Goal: Task Accomplishment & Management: Complete application form

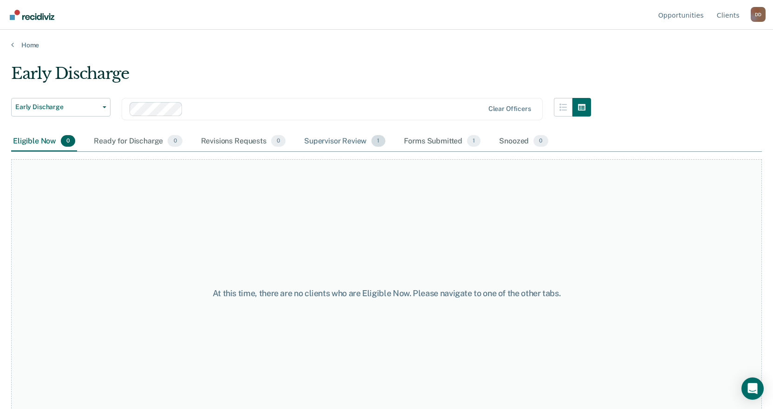
click at [329, 140] on div "Supervisor Review 1" at bounding box center [344, 141] width 85 height 20
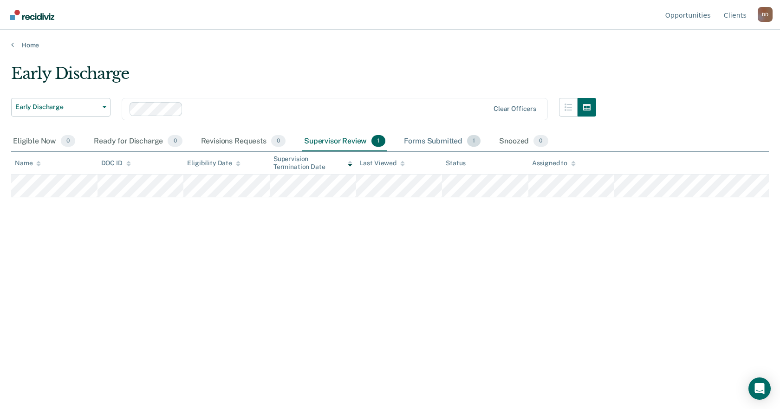
click at [438, 145] on div "Forms Submitted 1" at bounding box center [442, 141] width 81 height 20
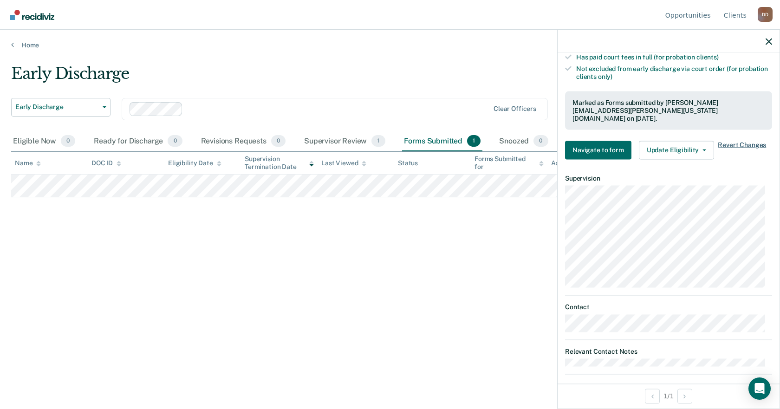
scroll to position [279, 0]
click at [481, 330] on div "Early Discharge Early Discharge Early Discharge Supervision Level Downgrade Cle…" at bounding box center [390, 201] width 758 height 275
click at [771, 40] on icon "button" at bounding box center [769, 41] width 7 height 7
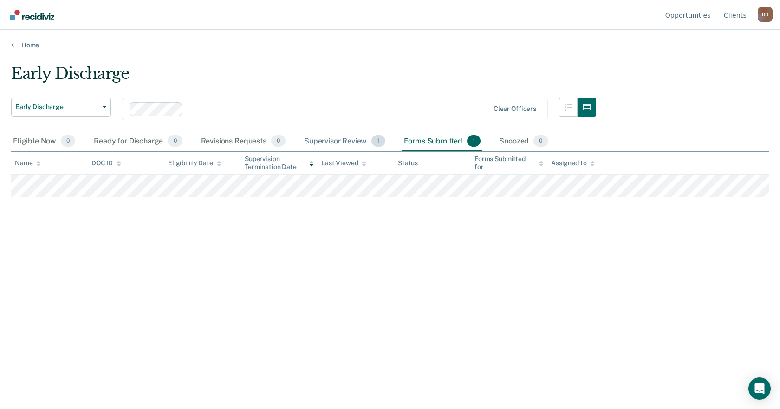
click at [320, 136] on div "Supervisor Review 1" at bounding box center [344, 141] width 85 height 20
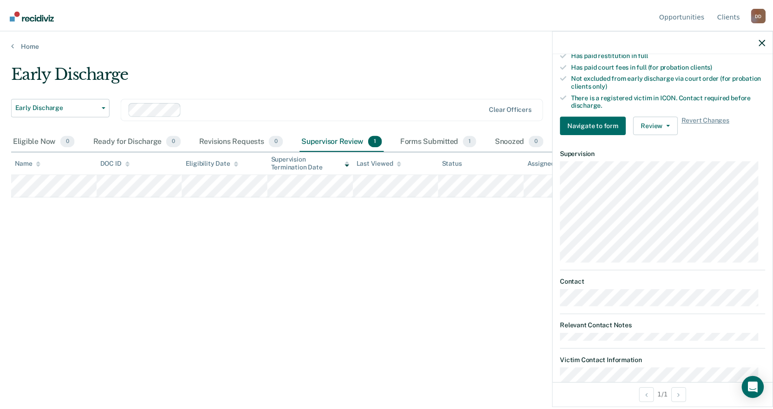
scroll to position [279, 0]
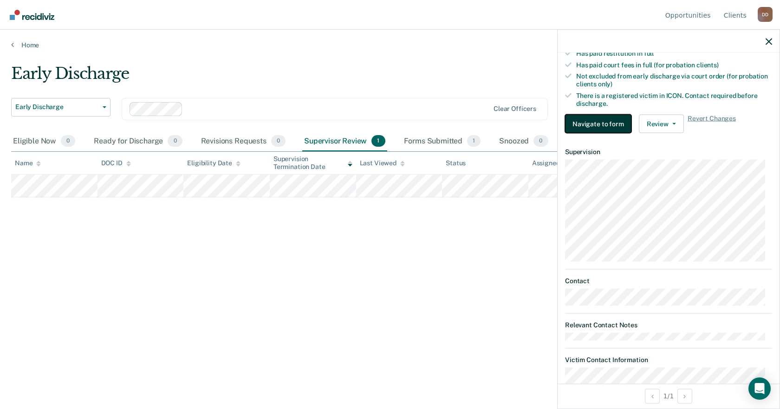
click at [609, 125] on button "Navigate to form" at bounding box center [598, 124] width 66 height 19
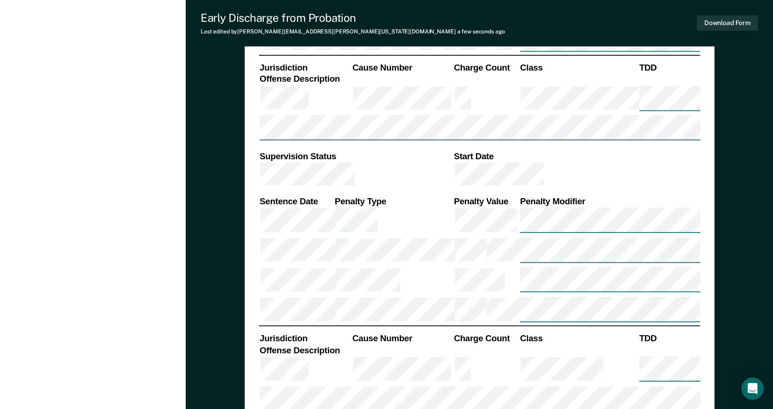
scroll to position [774, 0]
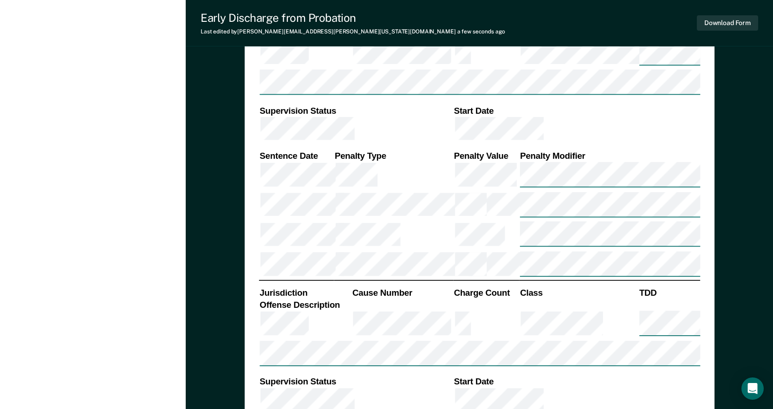
scroll to position [820, 0]
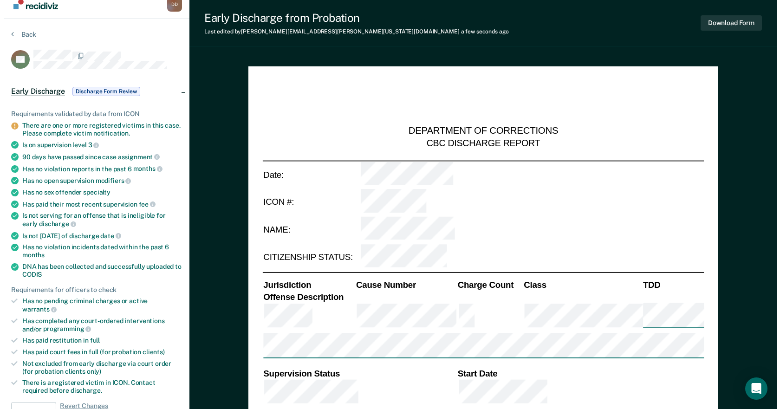
scroll to position [0, 0]
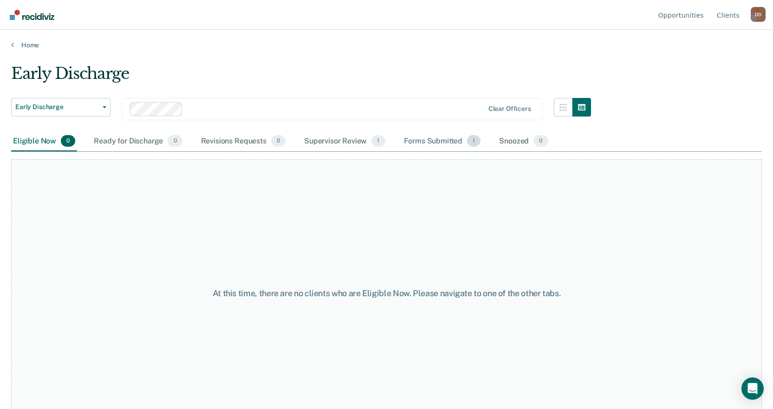
click at [446, 140] on div "Forms Submitted 1" at bounding box center [442, 141] width 81 height 20
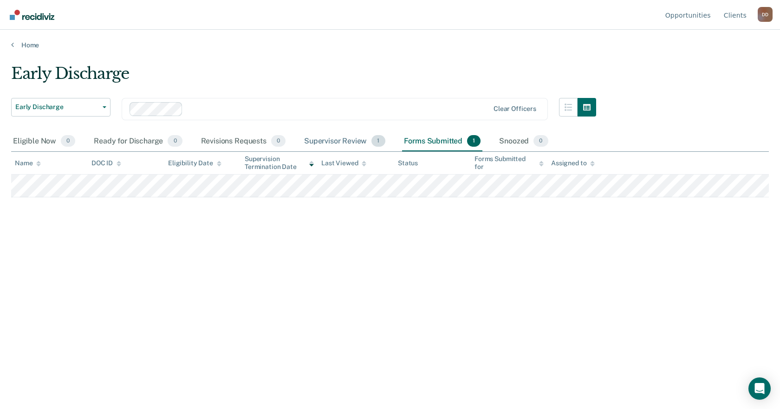
click at [342, 140] on div "Supervisor Review 1" at bounding box center [344, 141] width 85 height 20
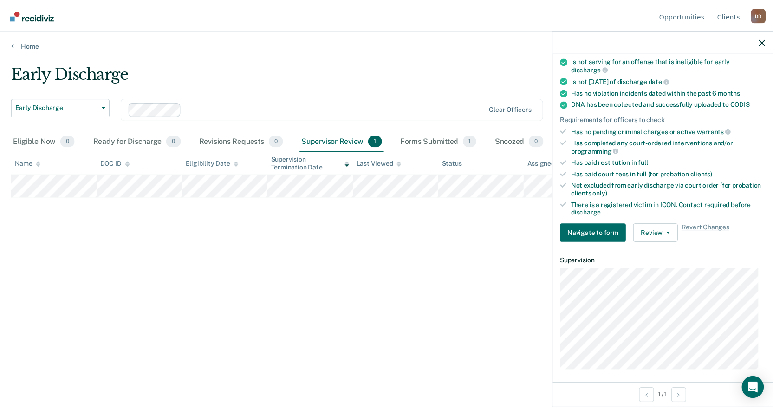
scroll to position [279, 0]
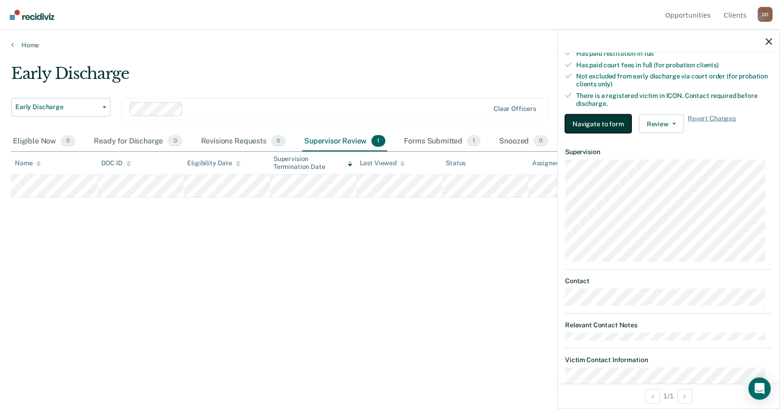
click at [599, 126] on button "Navigate to form" at bounding box center [598, 124] width 66 height 19
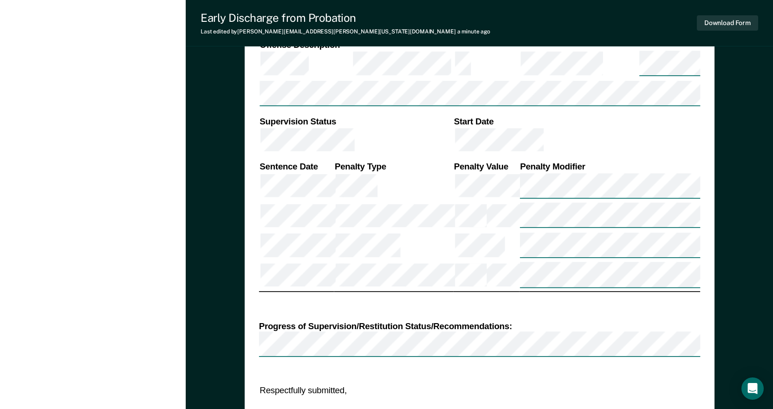
scroll to position [1099, 0]
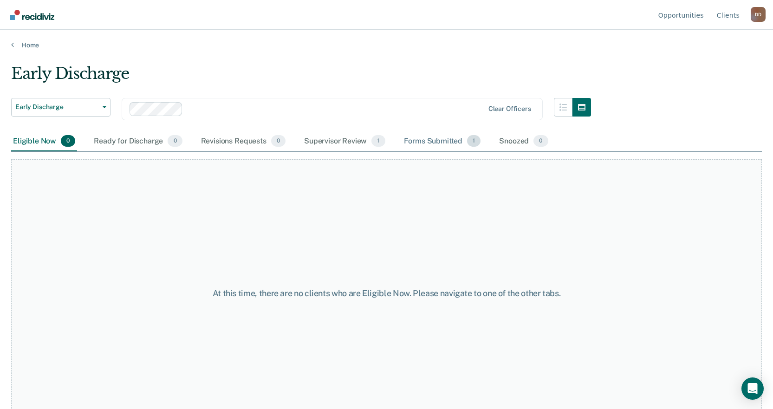
click at [438, 136] on div "Forms Submitted 1" at bounding box center [442, 141] width 81 height 20
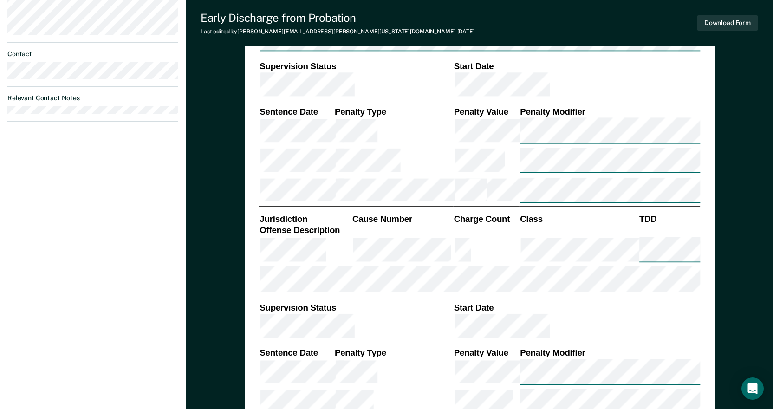
scroll to position [557, 0]
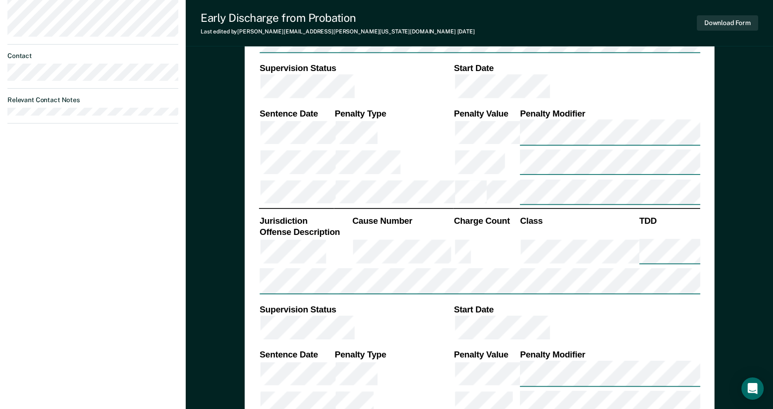
type textarea "x"
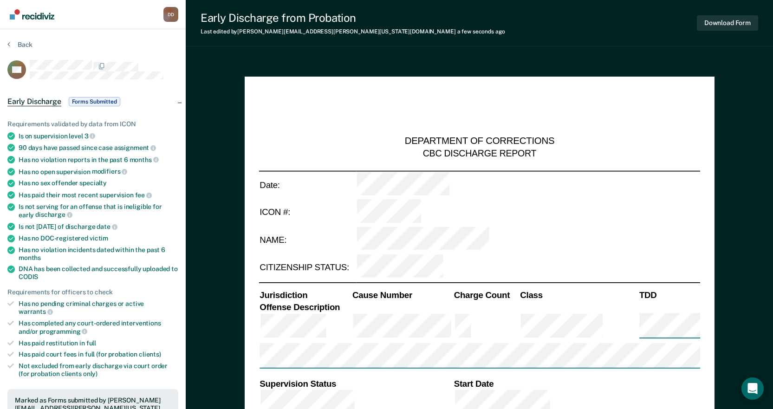
scroll to position [0, 0]
click at [94, 98] on span "Forms Submitted" at bounding box center [95, 102] width 52 height 9
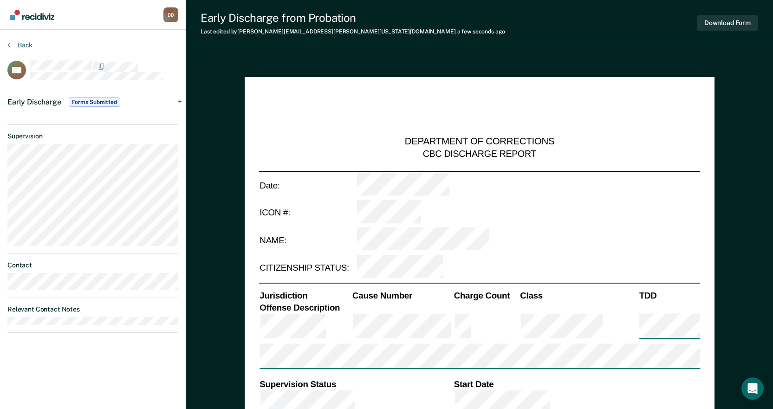
click at [95, 98] on span "Forms Submitted" at bounding box center [95, 102] width 52 height 9
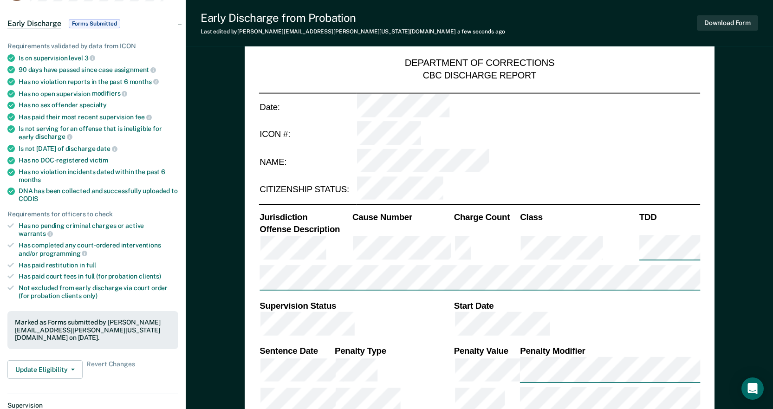
scroll to position [93, 0]
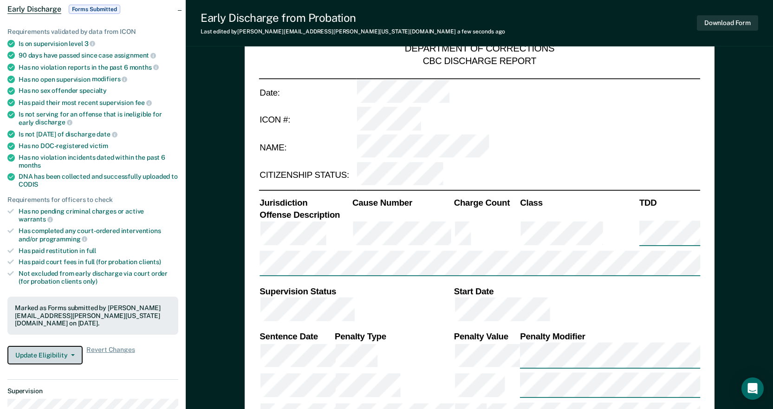
click at [65, 346] on button "Update Eligibility" at bounding box center [44, 355] width 75 height 19
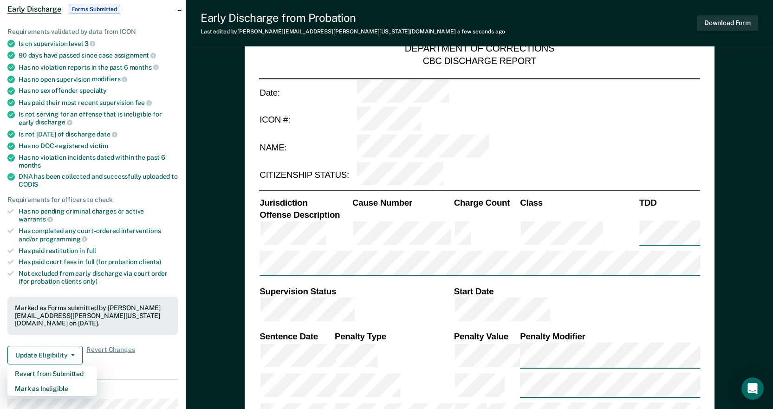
click at [134, 348] on div "Update Eligibility Revert from Submitted [PERSON_NAME] as Ineligible Revert Cha…" at bounding box center [92, 355] width 171 height 19
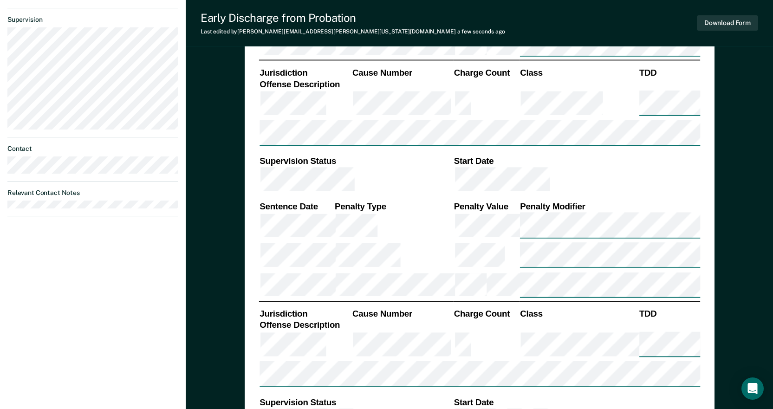
scroll to position [232, 0]
